Goal: Information Seeking & Learning: Find specific fact

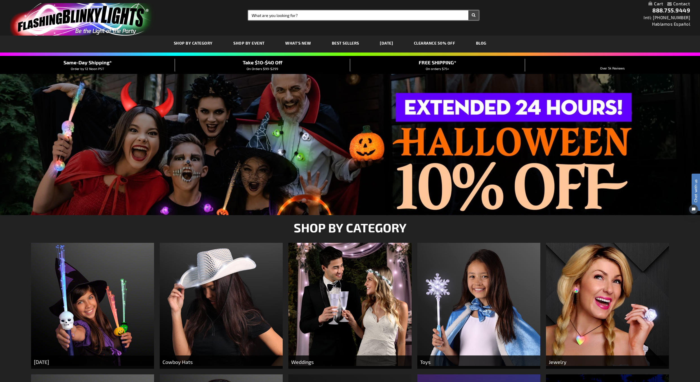
click at [383, 13] on input "Search" at bounding box center [363, 15] width 231 height 10
type input "12611"
click at [469, 10] on button "Search" at bounding box center [474, 15] width 10 height 10
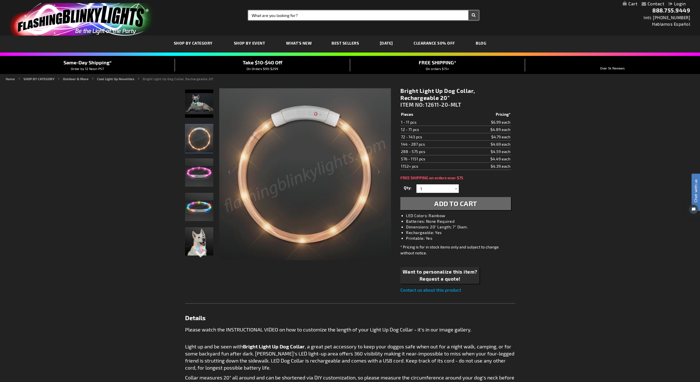
click at [320, 17] on input "Search" at bounding box center [363, 15] width 231 height 10
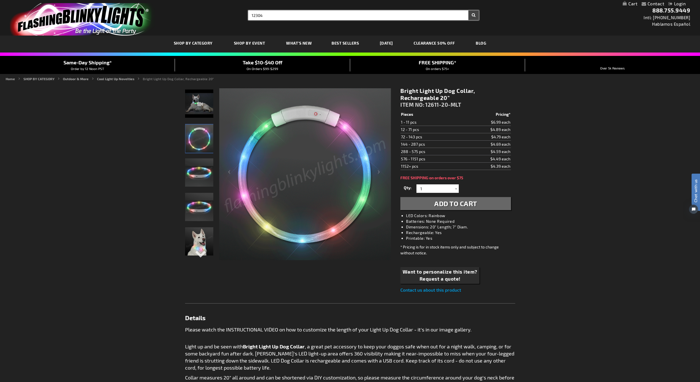
type input "12304"
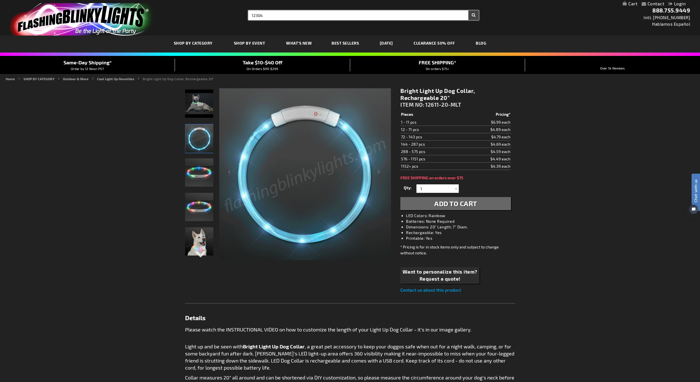
click at [469, 10] on button "Search" at bounding box center [474, 15] width 10 height 10
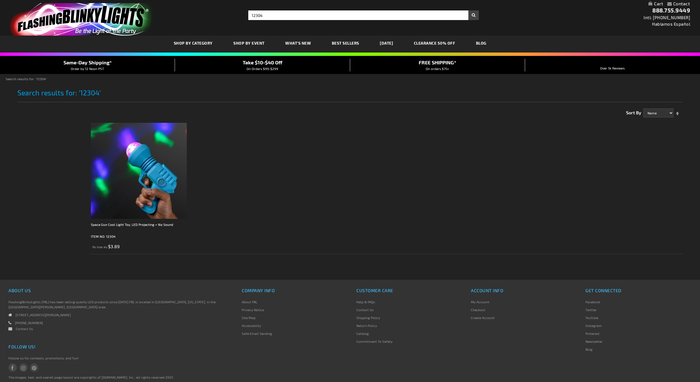
click at [142, 176] on img at bounding box center [139, 171] width 96 height 96
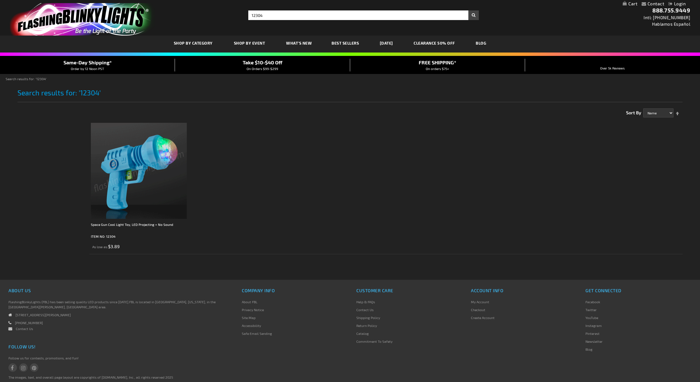
click at [149, 165] on img at bounding box center [139, 171] width 96 height 96
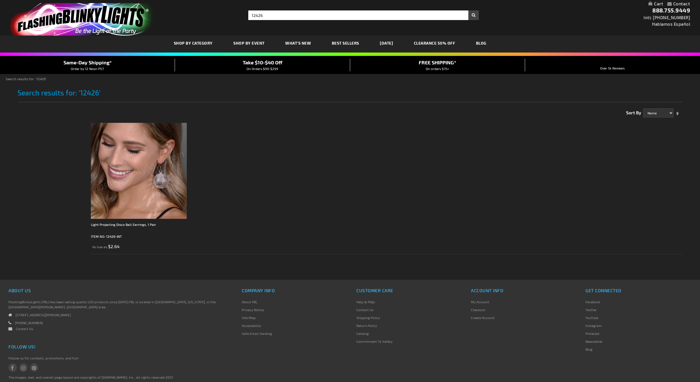
click at [165, 193] on img at bounding box center [139, 171] width 96 height 96
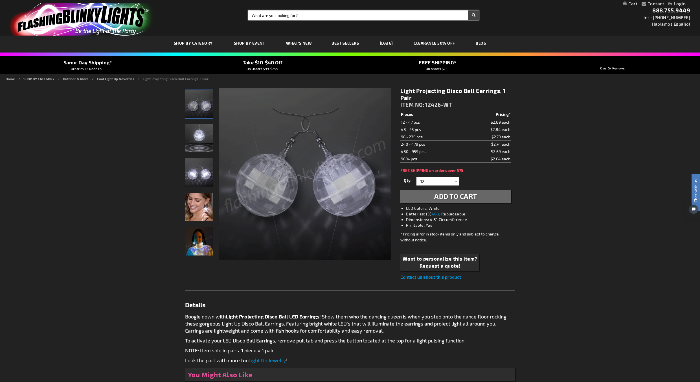
click at [337, 18] on input "Search" at bounding box center [363, 15] width 231 height 10
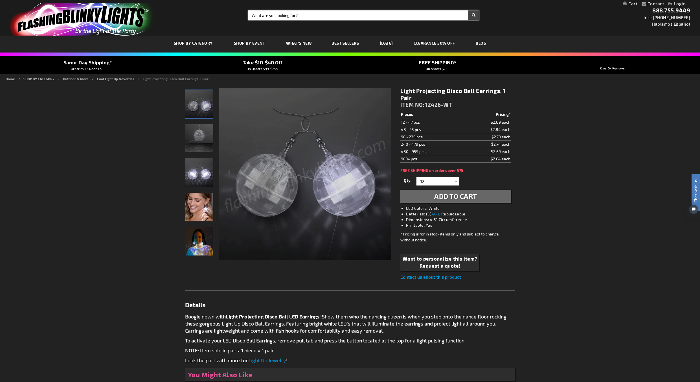
click at [359, 16] on input "Search" at bounding box center [363, 15] width 231 height 10
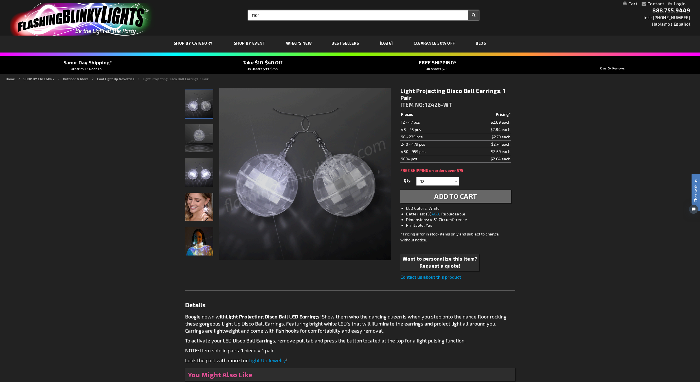
type input "1104"
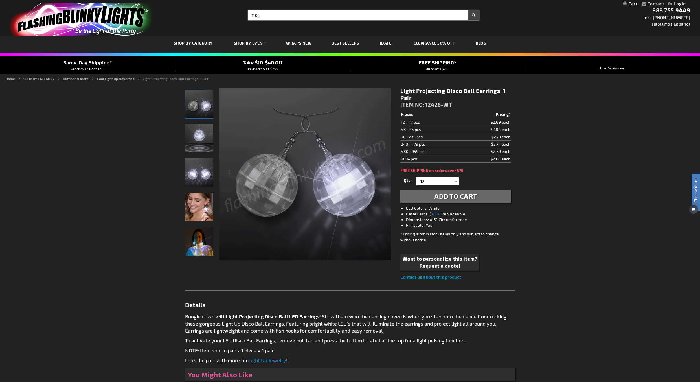
click at [469, 10] on button "Search" at bounding box center [474, 15] width 10 height 10
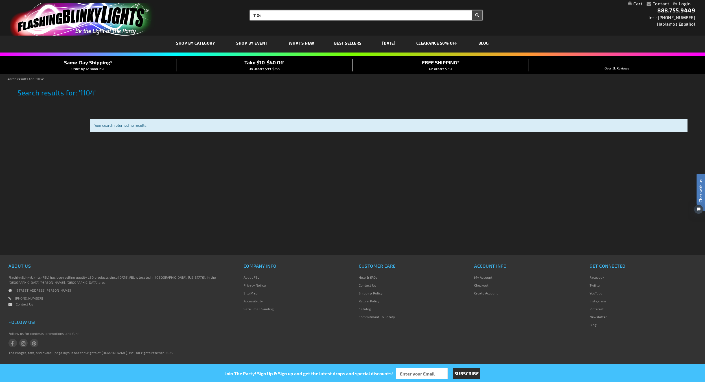
click at [254, 16] on input "1104" at bounding box center [366, 15] width 232 height 10
type input "11104"
click at [472, 10] on button "Search" at bounding box center [477, 15] width 10 height 10
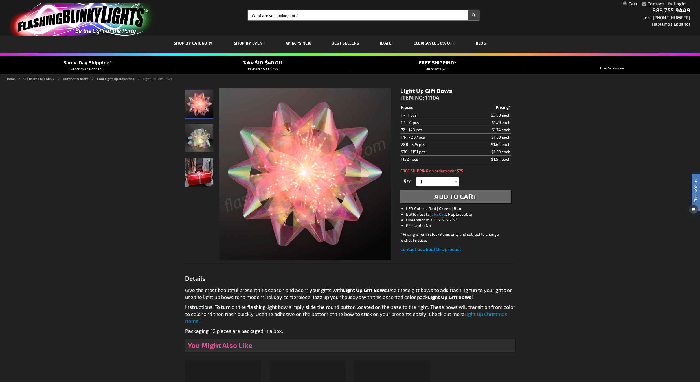
click at [313, 14] on input "Search" at bounding box center [363, 15] width 231 height 10
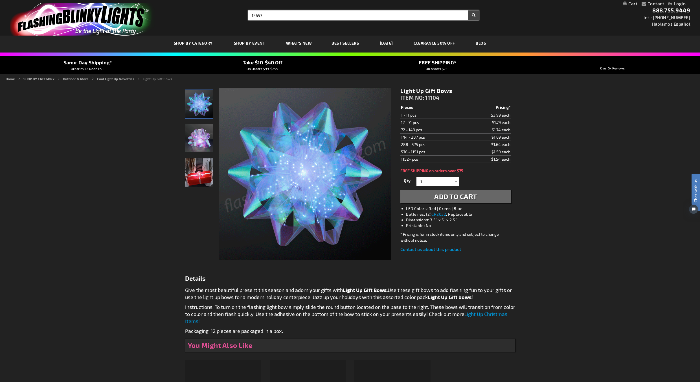
type input "12657"
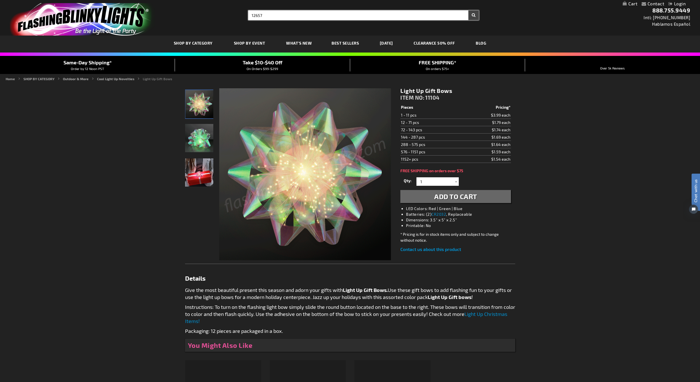
click at [469, 10] on button "Search" at bounding box center [474, 15] width 10 height 10
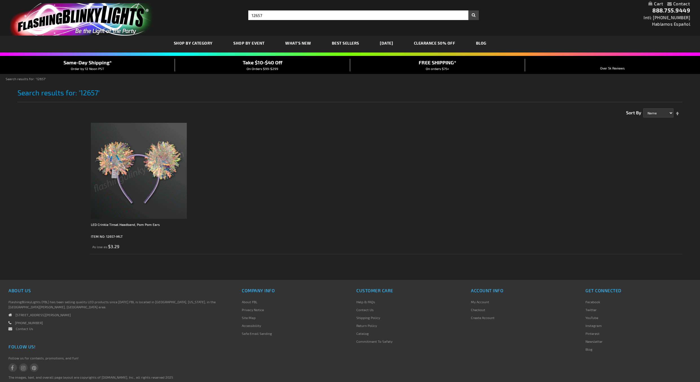
click at [121, 168] on img at bounding box center [139, 171] width 96 height 96
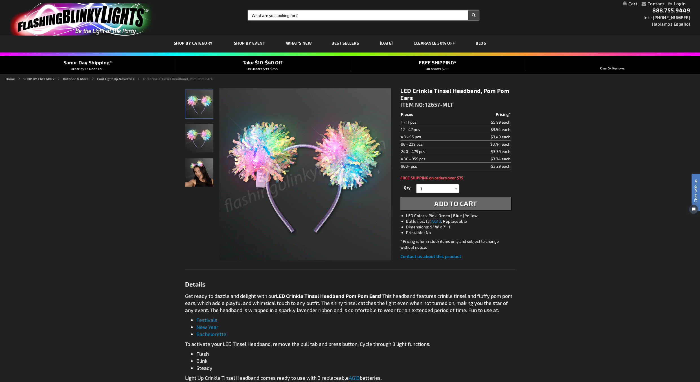
click at [367, 16] on input "Search" at bounding box center [363, 15] width 231 height 10
type input "12418"
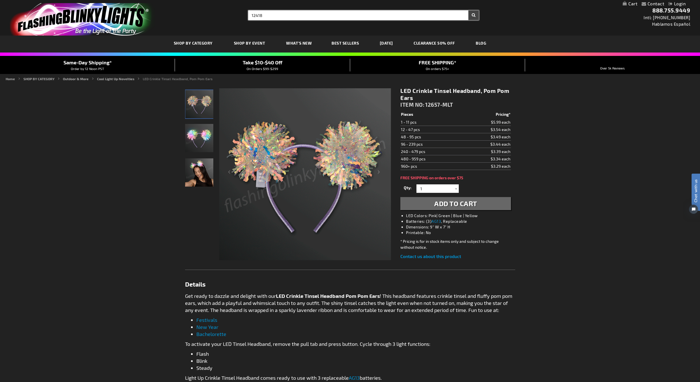
click at [469, 10] on button "Search" at bounding box center [474, 15] width 10 height 10
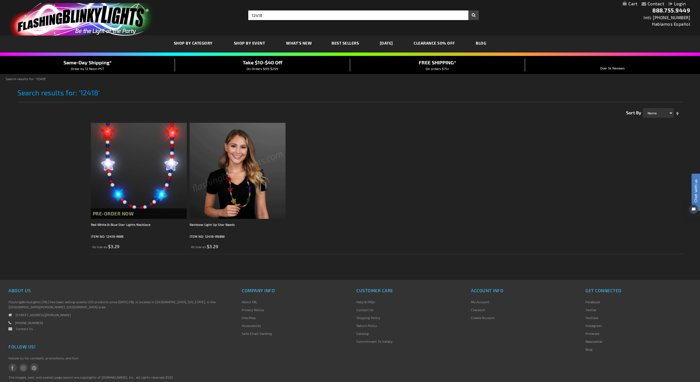
click at [221, 164] on img at bounding box center [238, 171] width 96 height 96
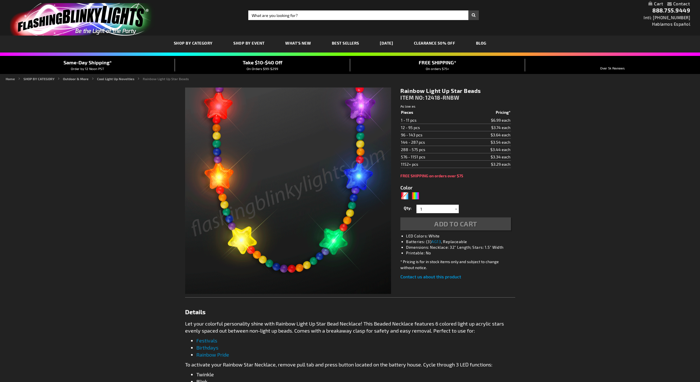
type input "5659"
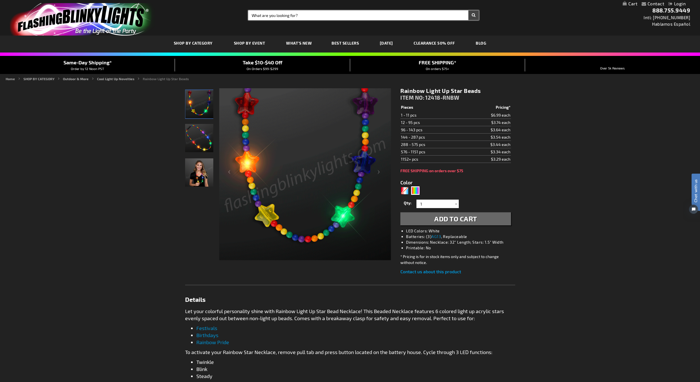
click at [355, 18] on input "Search" at bounding box center [363, 15] width 231 height 10
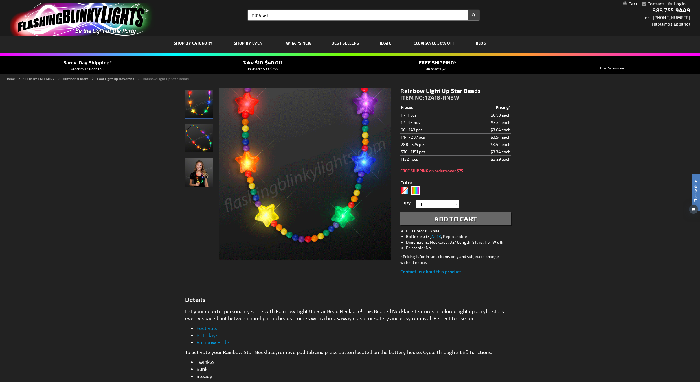
type input "11315-ast"
click at [469, 10] on button "Search" at bounding box center [474, 15] width 10 height 10
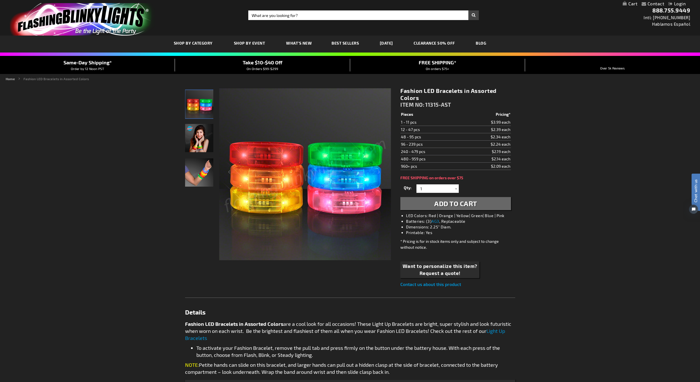
click at [405, 9] on div "Toggle Nav Search Search × Search 888.755.9449 Intl: 818-753-8303 Hablamos Espa…" at bounding box center [350, 18] width 700 height 36
click at [396, 18] on input "Search" at bounding box center [363, 15] width 231 height 10
type input "12657"
click at [469, 10] on button "Search" at bounding box center [474, 15] width 10 height 10
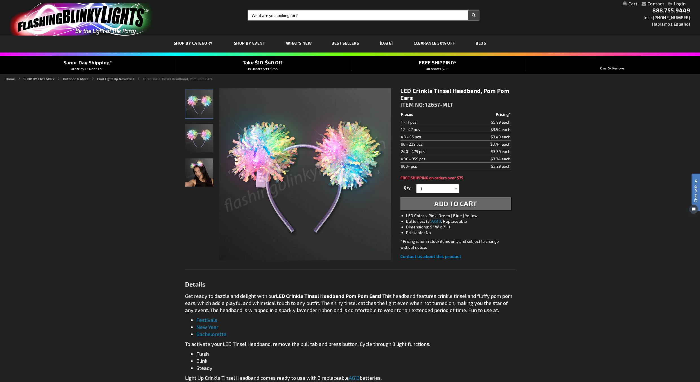
click at [334, 19] on input "Search" at bounding box center [363, 15] width 231 height 10
click at [334, 15] on input "Search" at bounding box center [363, 15] width 231 height 10
type input "projection"
click at [469, 10] on button "Search" at bounding box center [474, 15] width 10 height 10
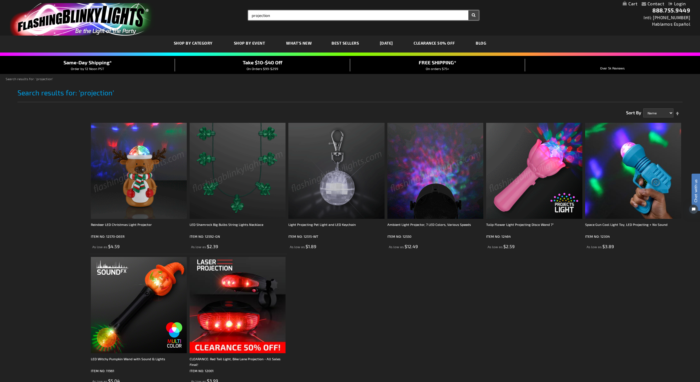
drag, startPoint x: 297, startPoint y: 16, endPoint x: 163, endPoint y: 17, distance: 133.5
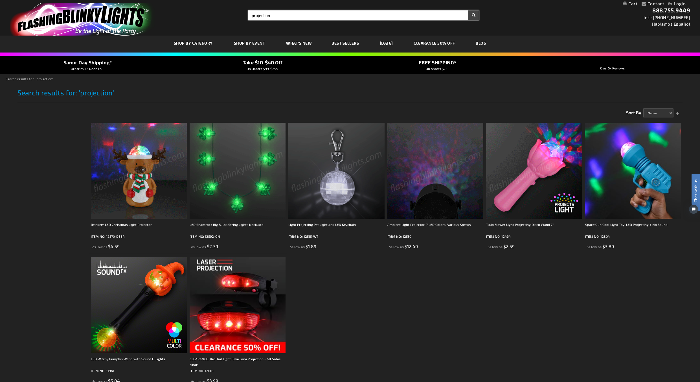
click at [164, 17] on div "Toggle Nav Search Search projection × Search 888.755.9449 Intl: 818-753-8303 Ha…" at bounding box center [350, 18] width 700 height 36
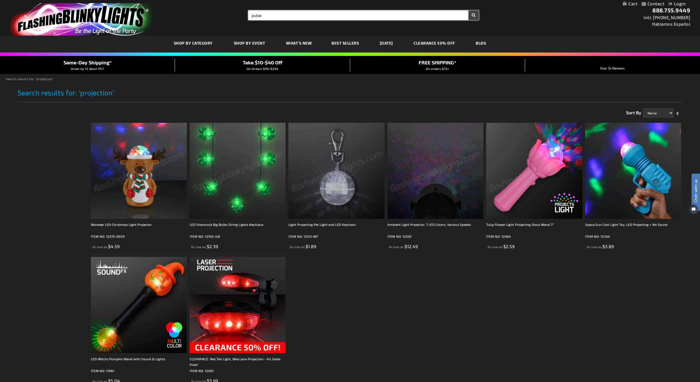
type input "pulse"
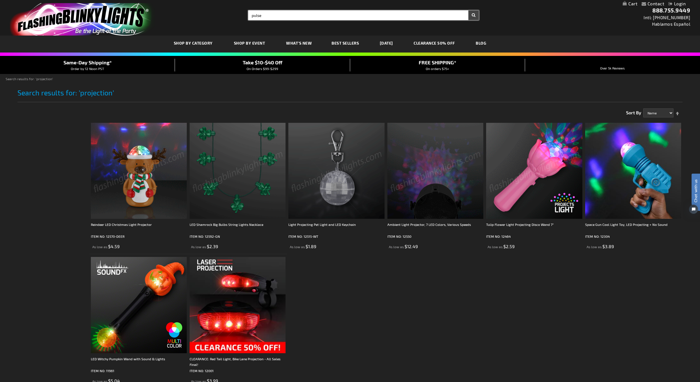
click at [469, 10] on button "Search" at bounding box center [474, 15] width 10 height 10
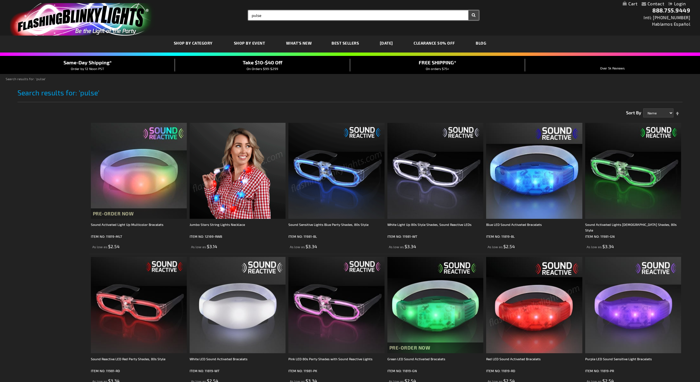
click at [192, 18] on div "Toggle Nav Search Search pulse × Search 888.755.9449 Intl: 818-753-8303 Hablamo…" at bounding box center [350, 18] width 700 height 36
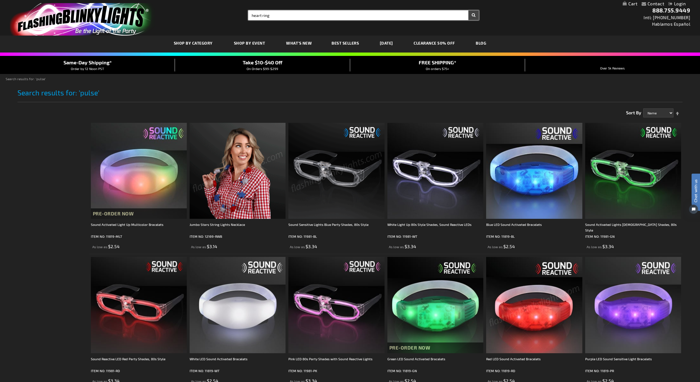
type input "heart ring"
click at [469, 10] on button "Search" at bounding box center [474, 15] width 10 height 10
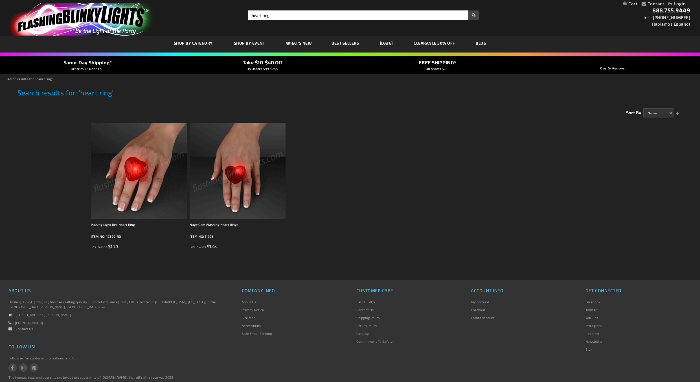
click at [141, 183] on img at bounding box center [139, 171] width 96 height 96
